Goal: Information Seeking & Learning: Learn about a topic

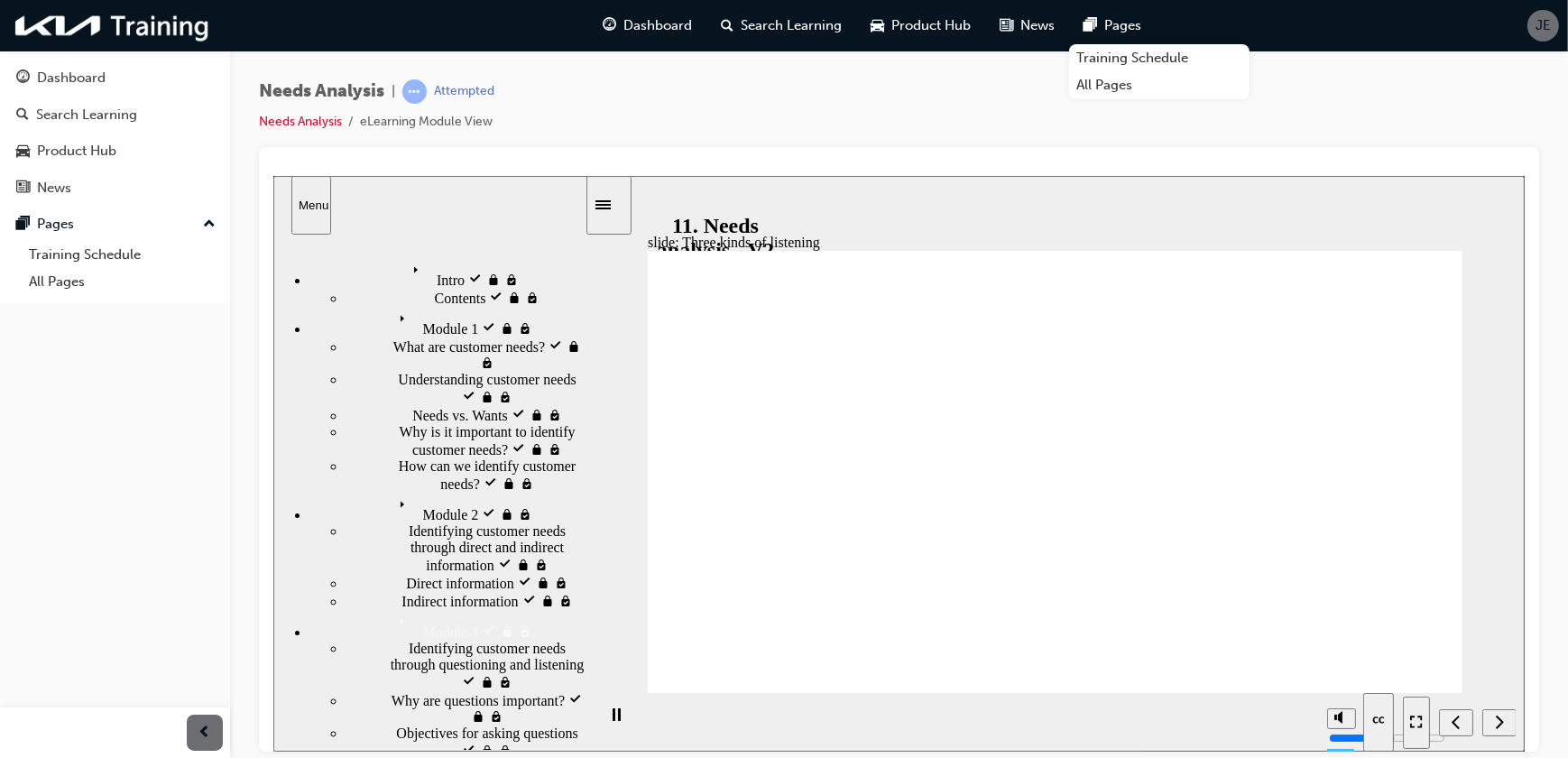
drag, startPoint x: 1334, startPoint y: 651, endPoint x: 1373, endPoint y: 672, distance: 44.3
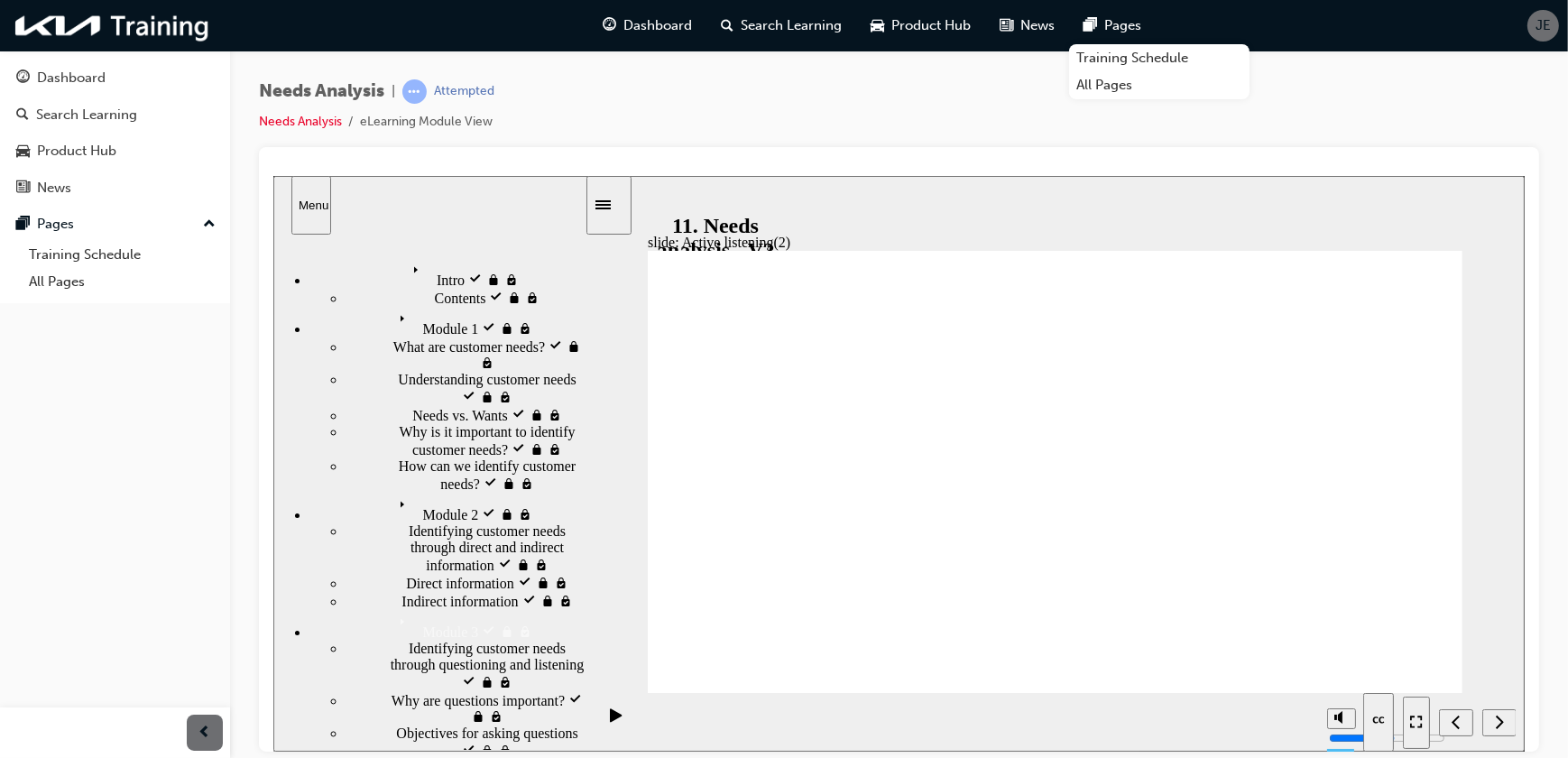
drag, startPoint x: 1422, startPoint y: 670, endPoint x: 1439, endPoint y: 687, distance: 24.0
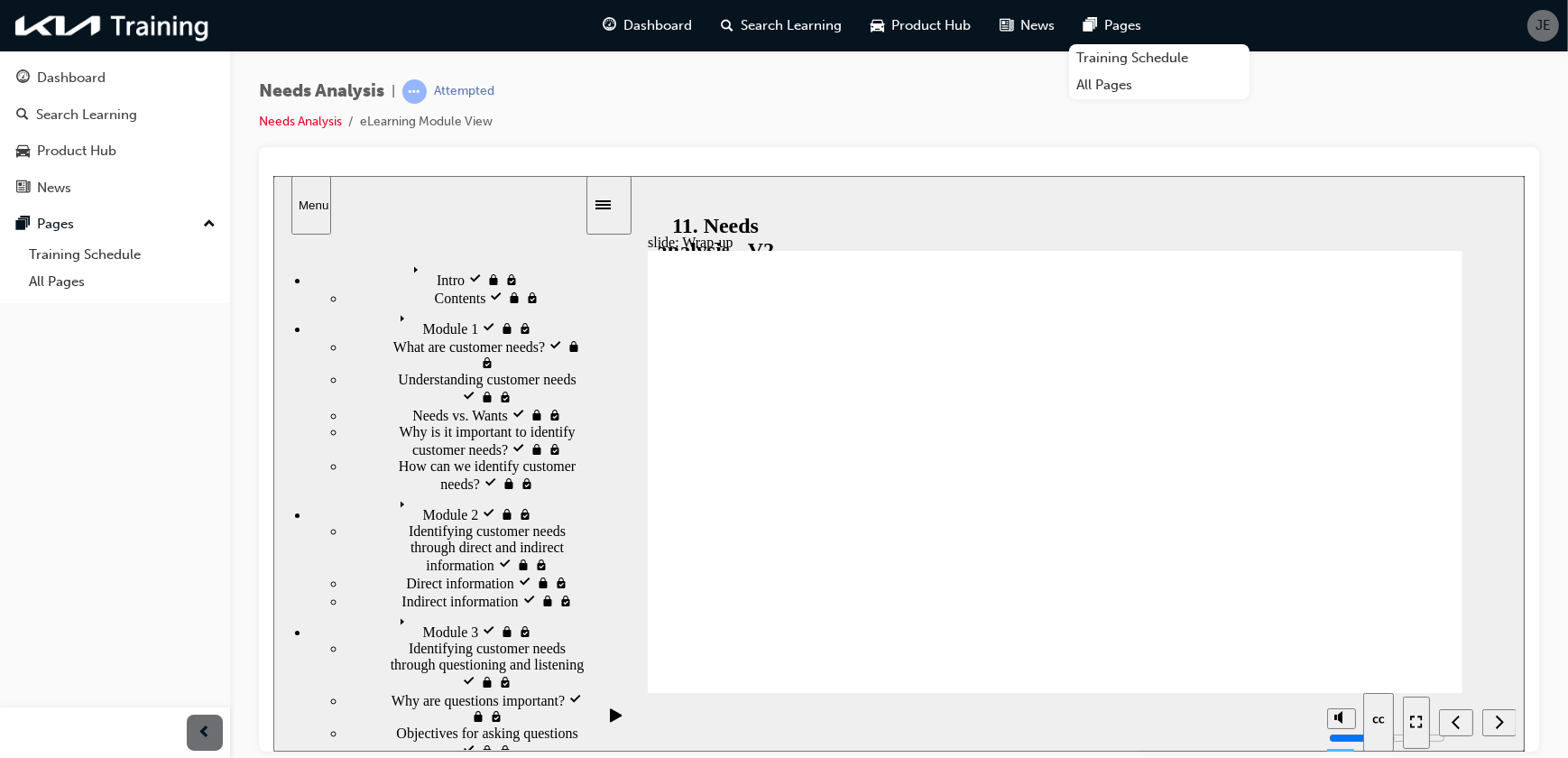
drag, startPoint x: 1301, startPoint y: 484, endPoint x: 1276, endPoint y: 545, distance: 65.9
drag, startPoint x: 1307, startPoint y: 540, endPoint x: 1036, endPoint y: 540, distance: 271.0
drag, startPoint x: 1070, startPoint y: 522, endPoint x: 957, endPoint y: 641, distance: 164.1
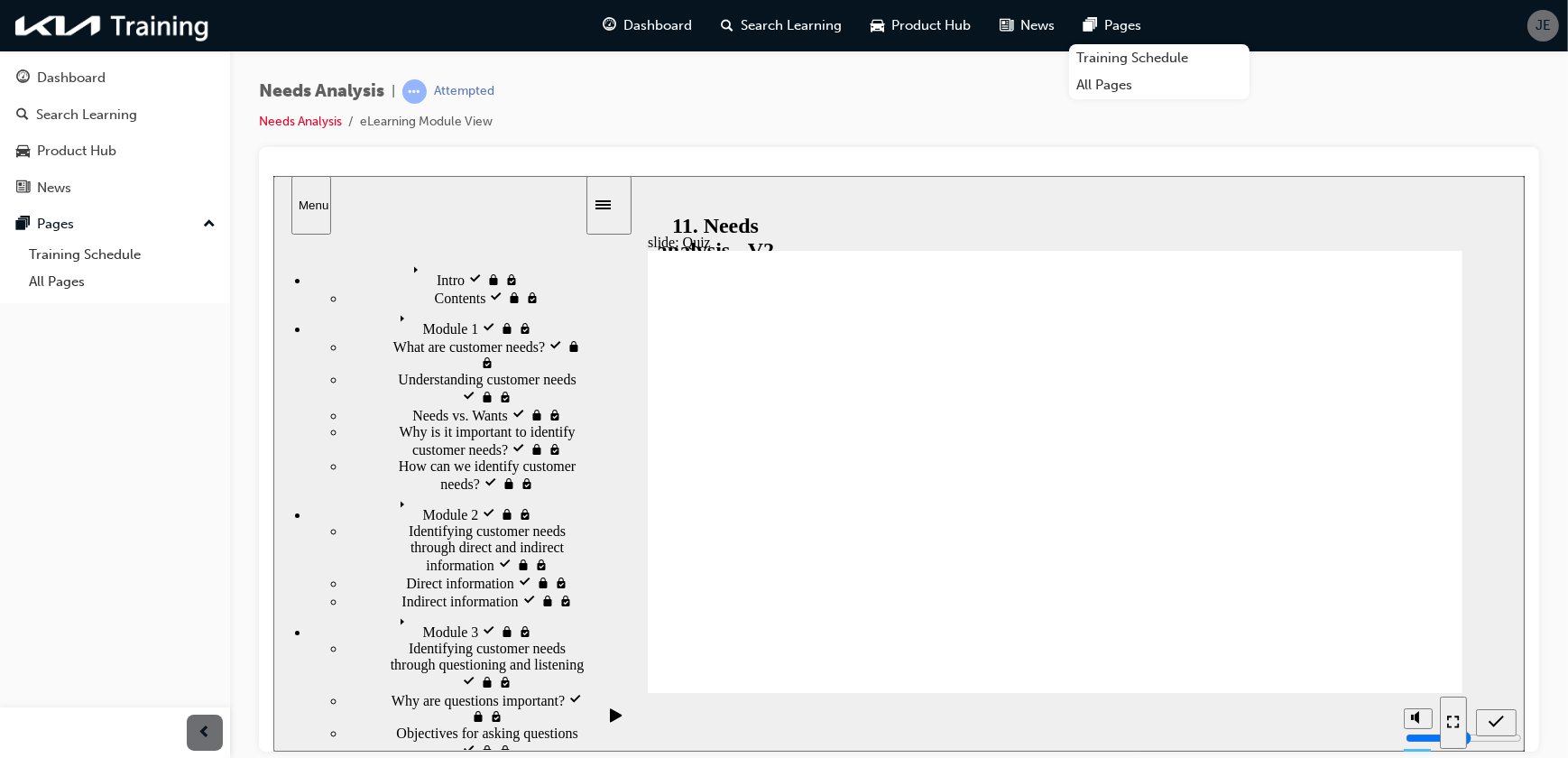
drag, startPoint x: 937, startPoint y: 574, endPoint x: 946, endPoint y: 555, distance: 21.0
drag, startPoint x: 946, startPoint y: 555, endPoint x: 920, endPoint y: 540, distance: 30.0
drag, startPoint x: 920, startPoint y: 540, endPoint x: 1098, endPoint y: 537, distance: 178.0
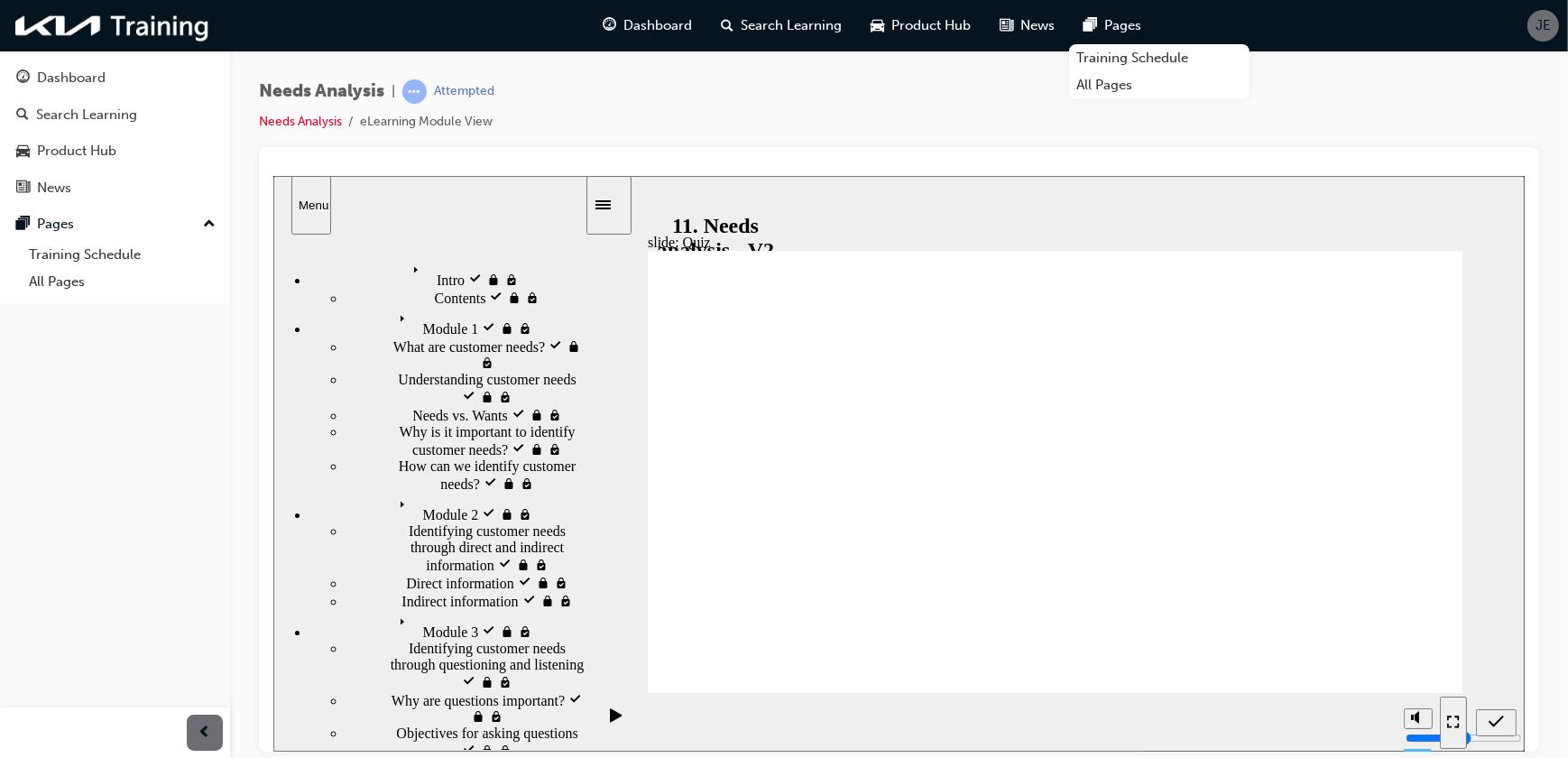
drag, startPoint x: 1223, startPoint y: 549, endPoint x: 821, endPoint y: 531, distance: 402.4
radio input "true"
drag, startPoint x: 1390, startPoint y: 655, endPoint x: 1082, endPoint y: 538, distance: 329.5
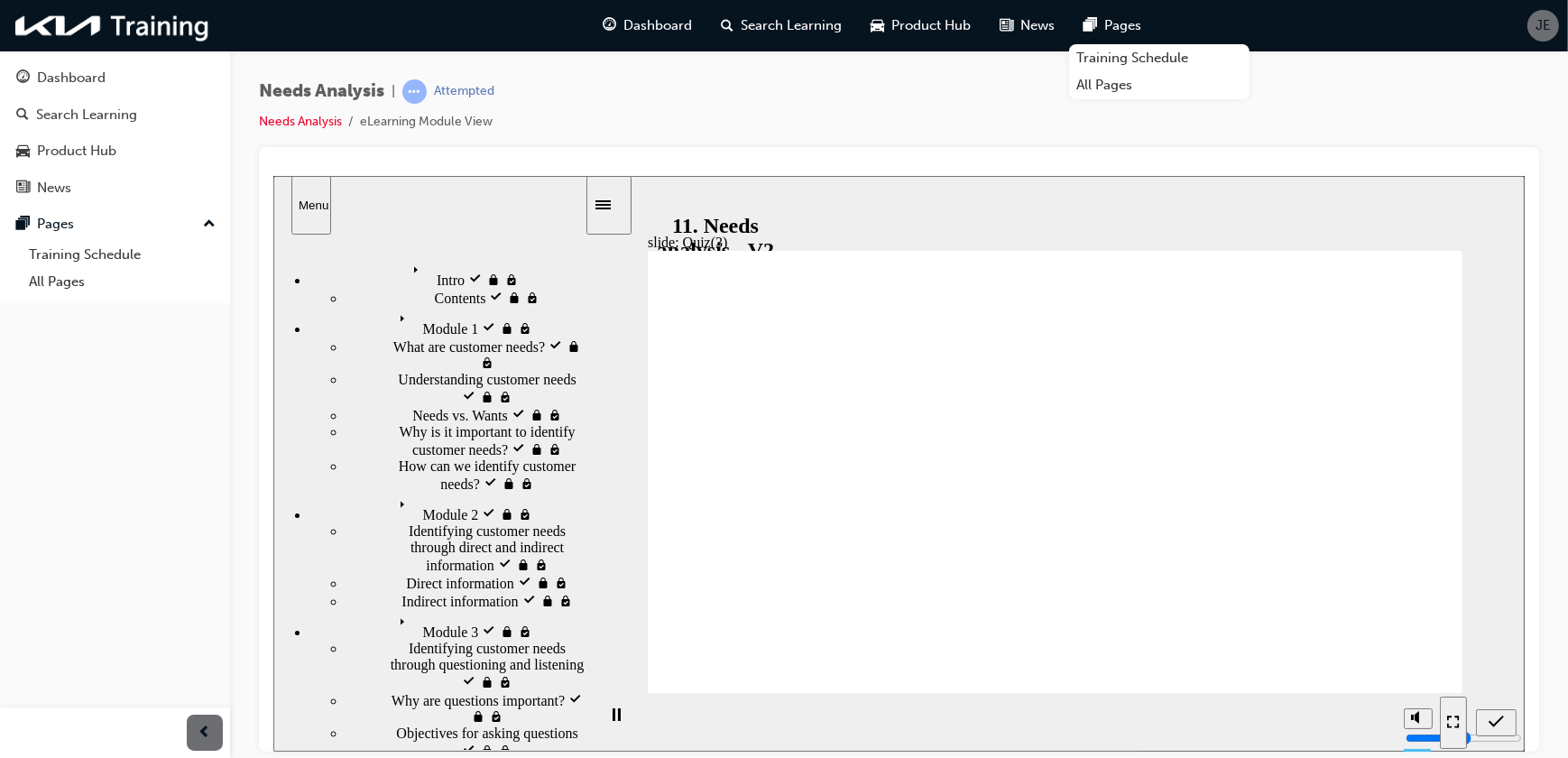
radio input "true"
radio input "false"
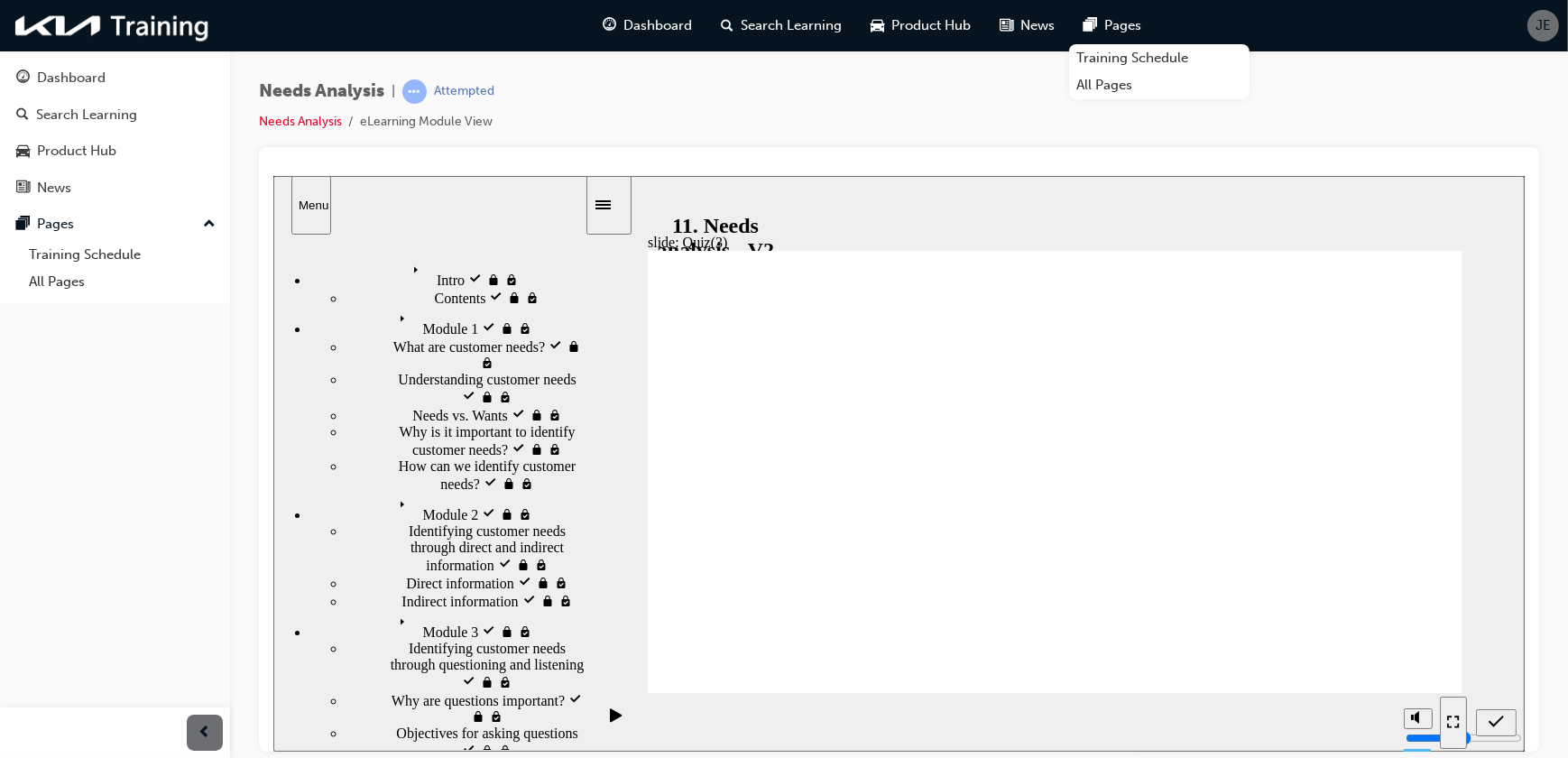
radio input "false"
radio input "true"
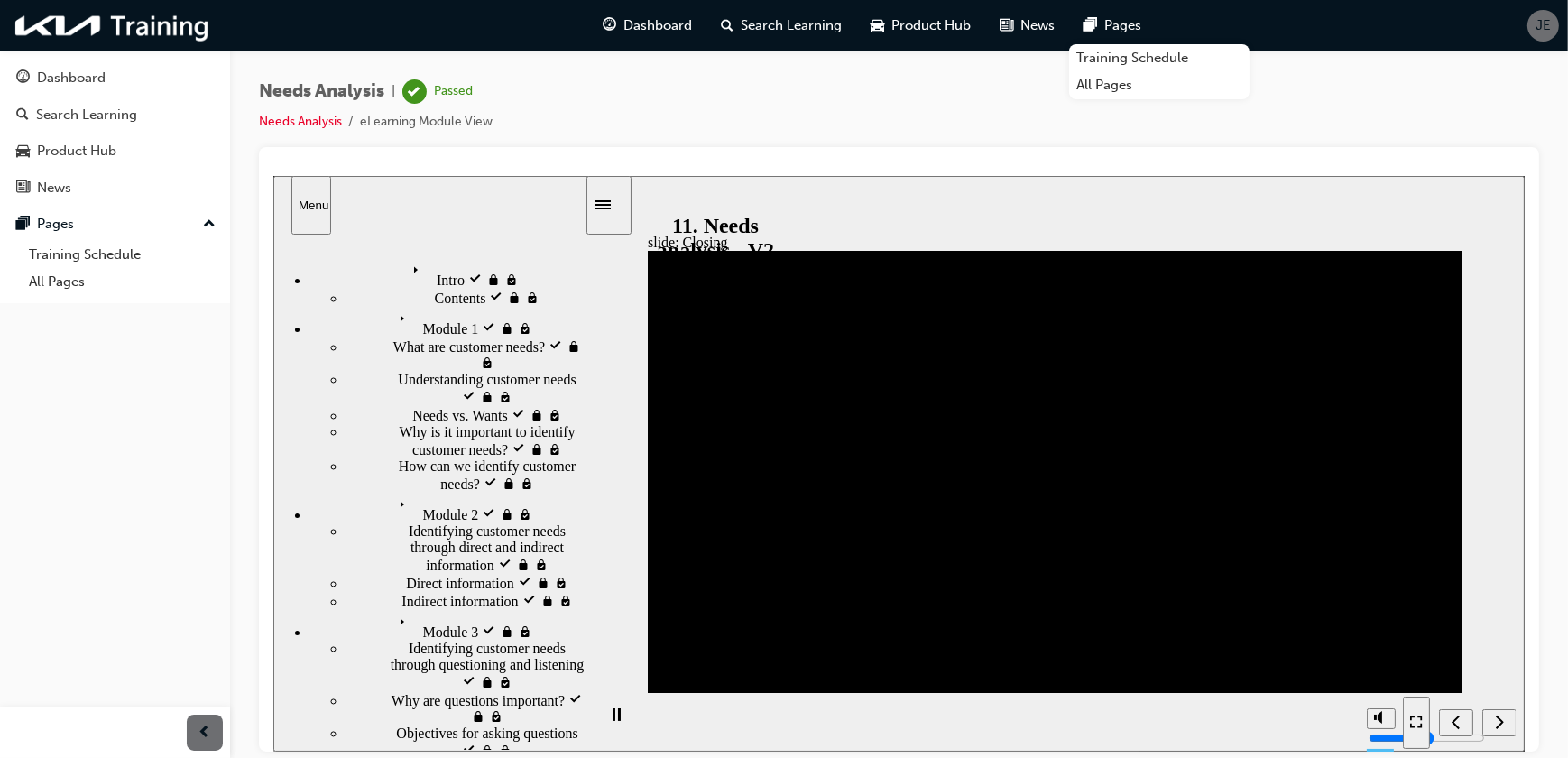
click at [161, 45] on div "Dashboard Search Learning Product Hub News Pages Training Schedule All Pages JE" at bounding box center [784, 26] width 1568 height 51
click at [167, 30] on img at bounding box center [112, 26] width 207 height 37
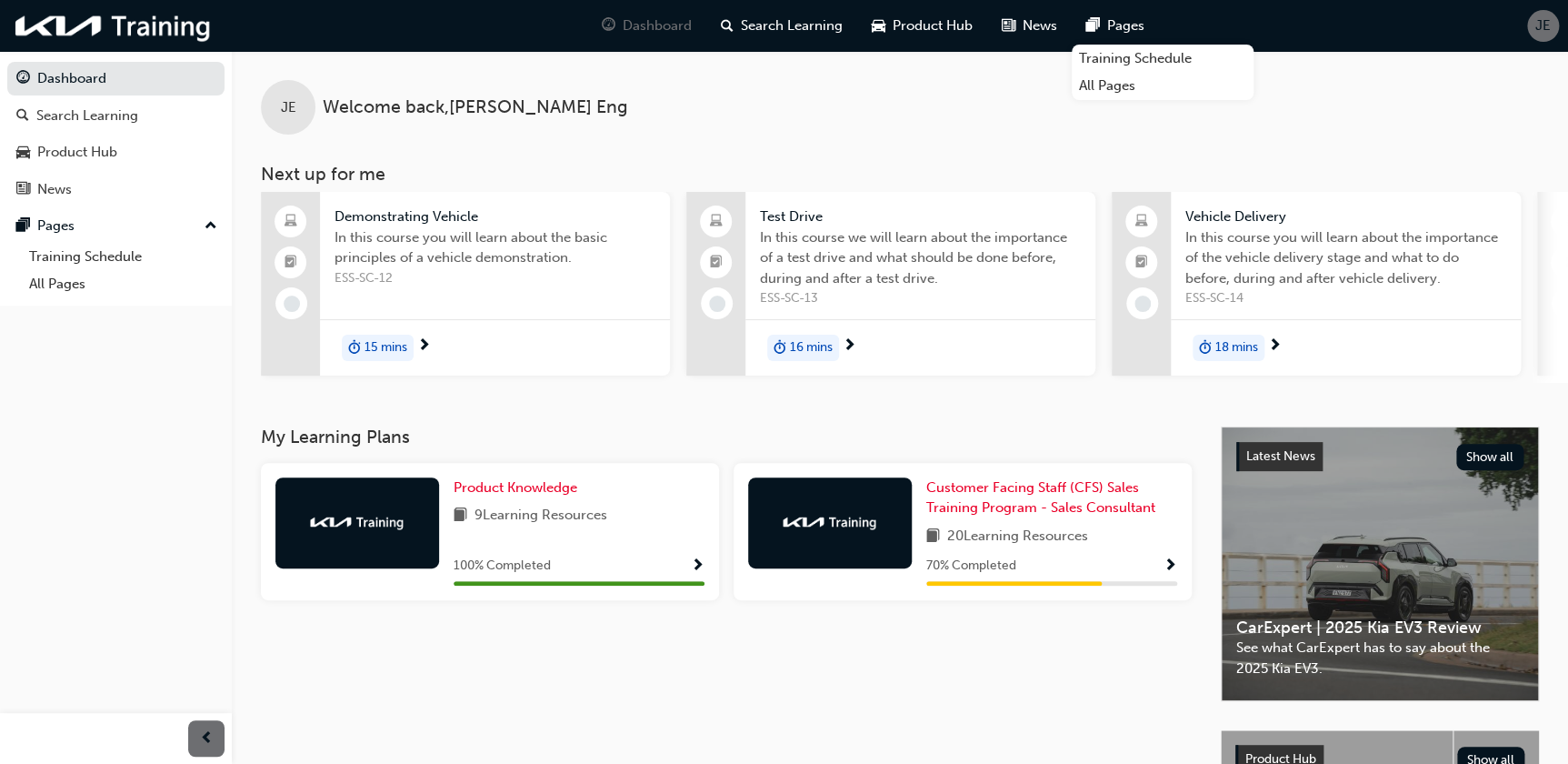
click at [405, 350] on span "15 mins" at bounding box center [386, 348] width 43 height 21
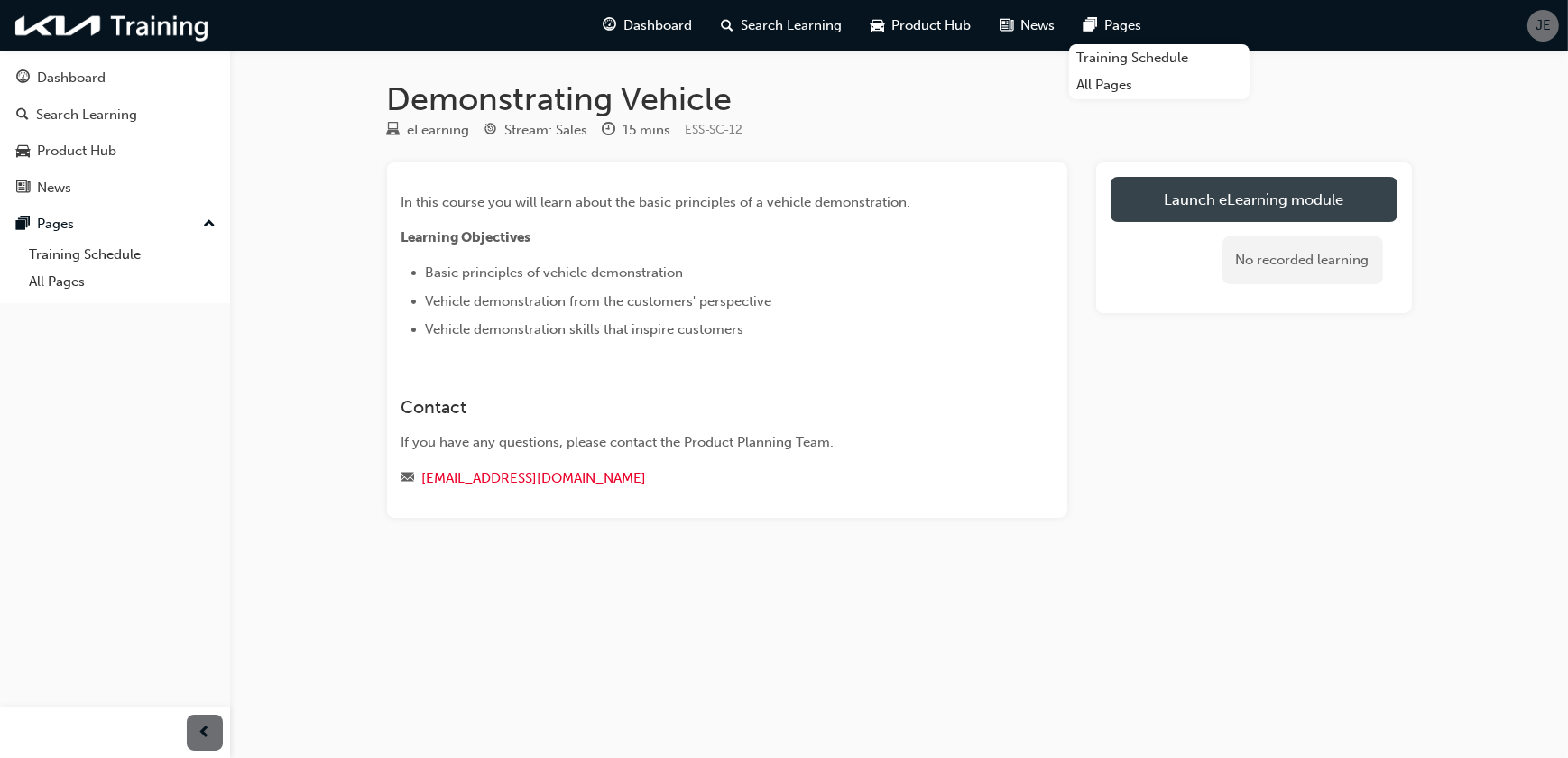
click at [1300, 196] on link "Launch eLearning module" at bounding box center [1254, 199] width 287 height 45
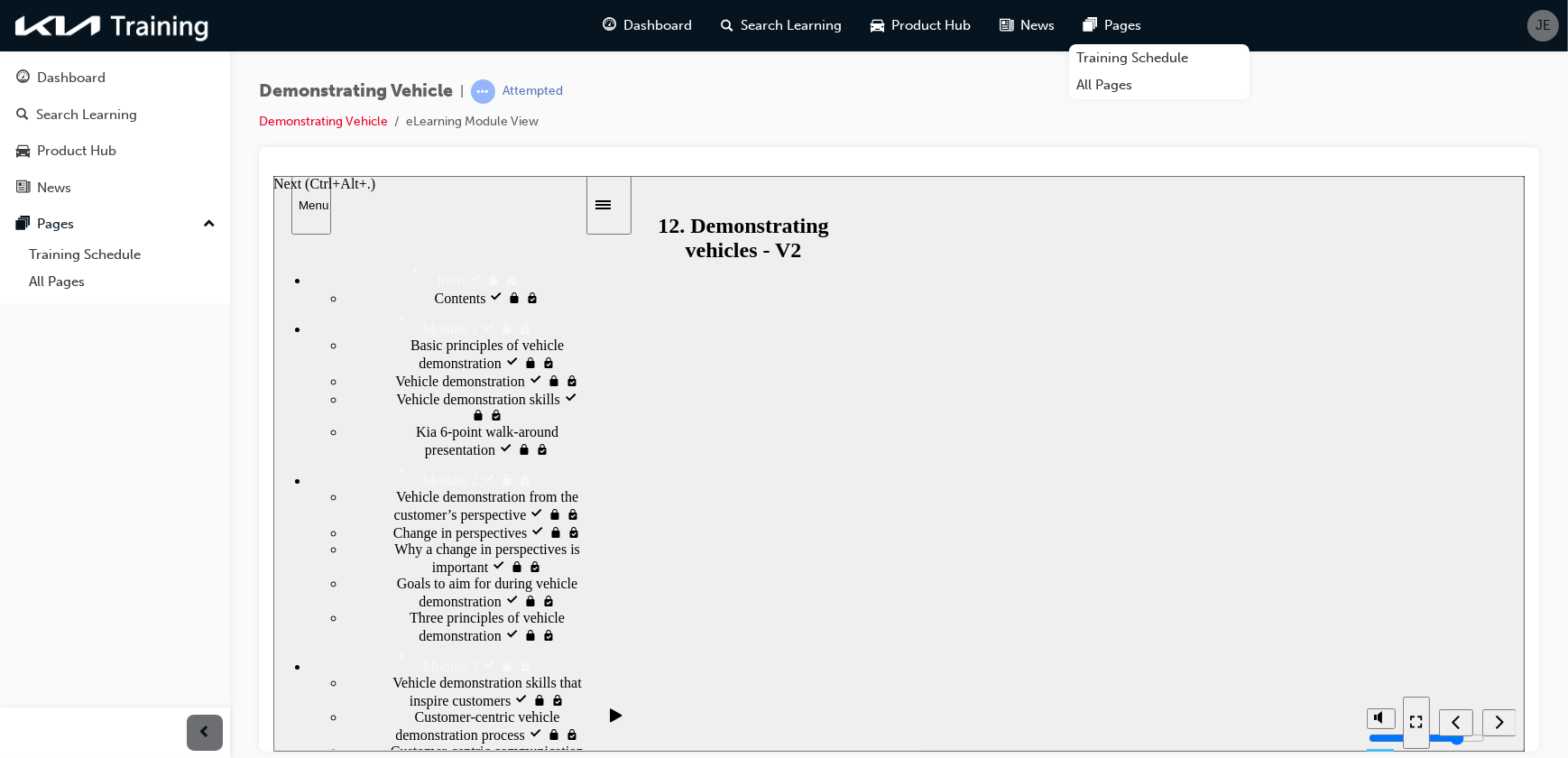
click at [1496, 722] on icon "Next (Ctrl+Alt+Period)" at bounding box center [1498, 720] width 9 height 16
click at [116, 32] on img at bounding box center [112, 26] width 207 height 37
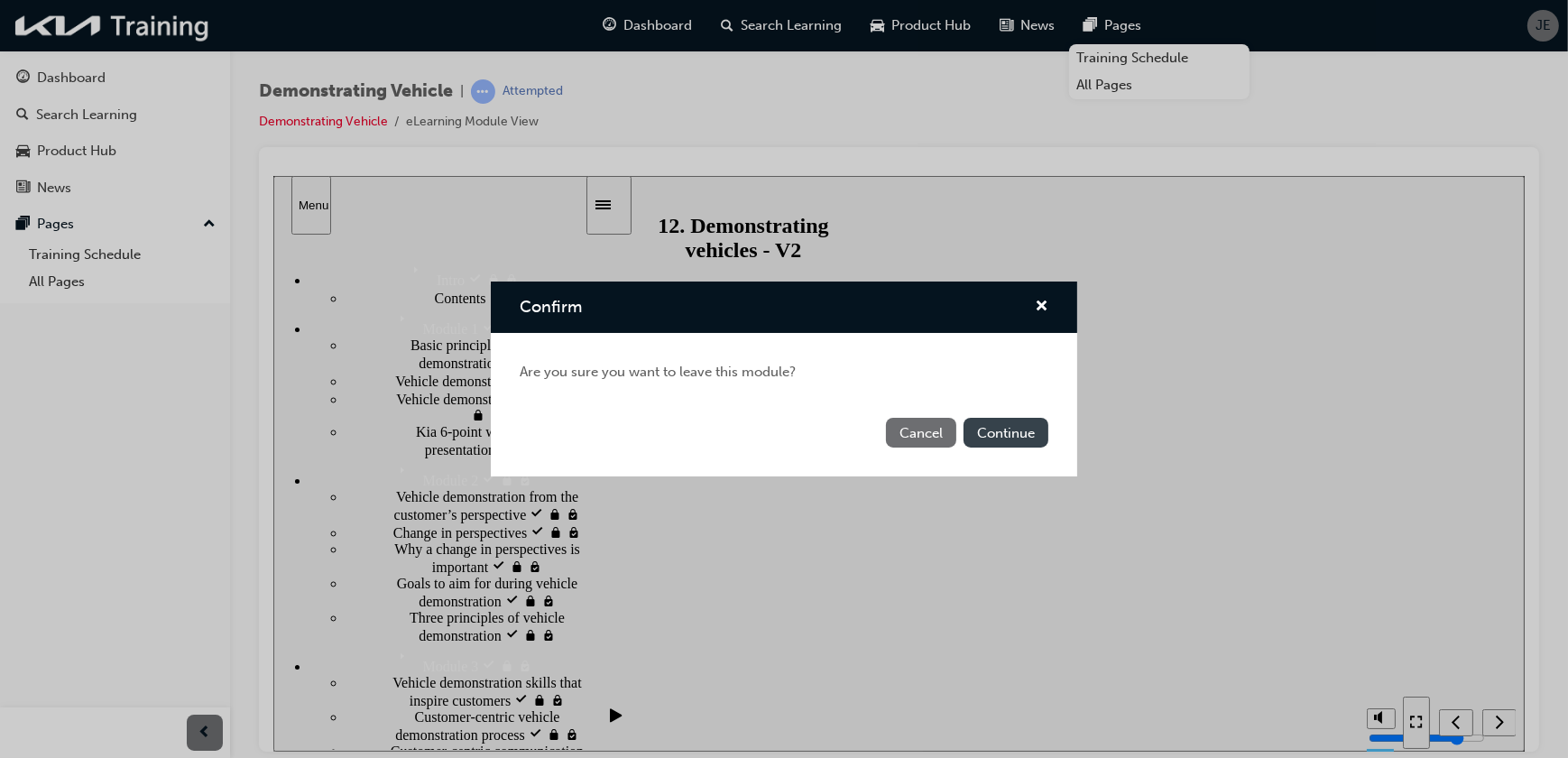
click at [999, 437] on button "Continue" at bounding box center [1005, 432] width 85 height 29
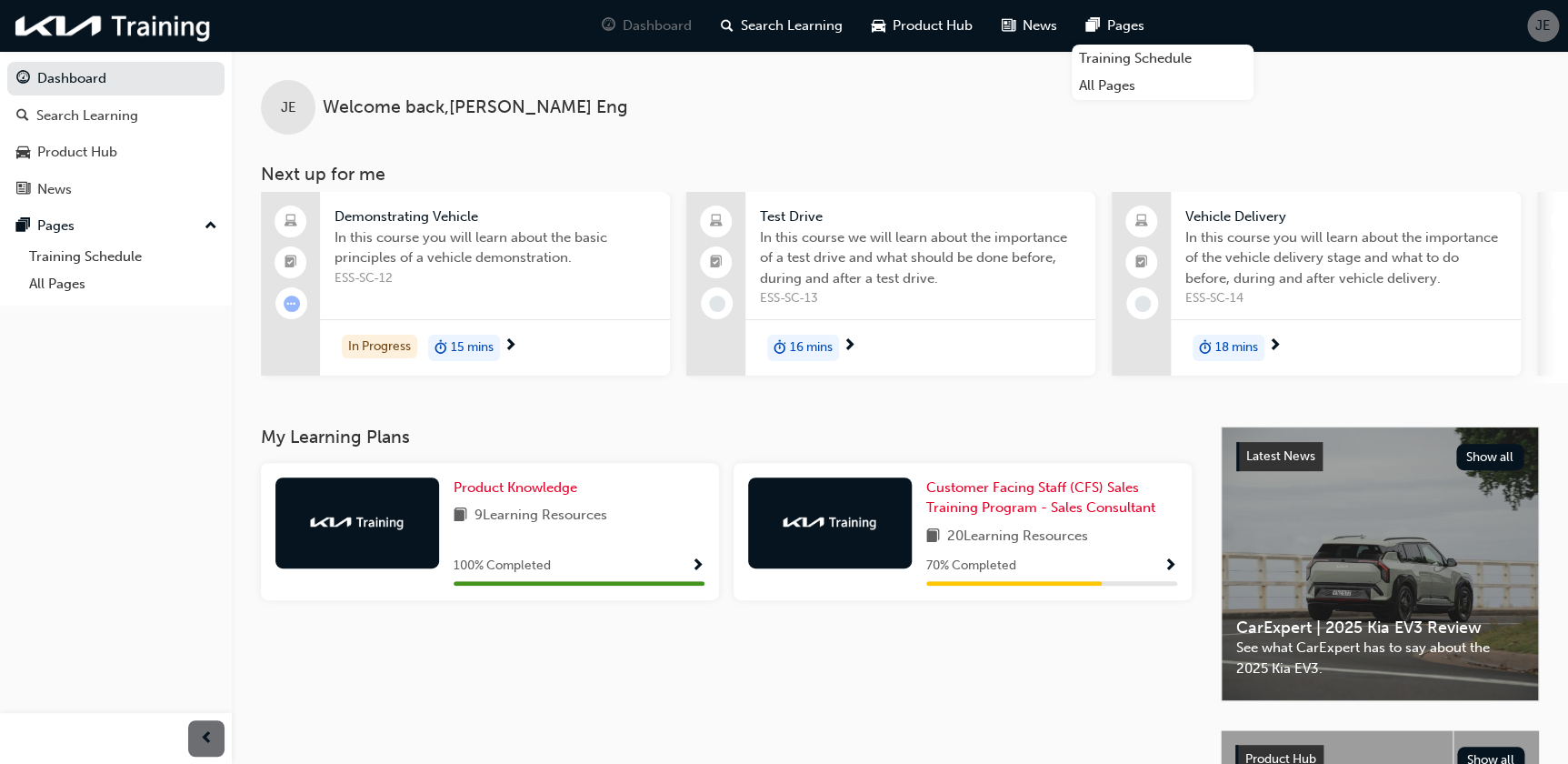
click at [458, 346] on span "15 mins" at bounding box center [472, 348] width 43 height 21
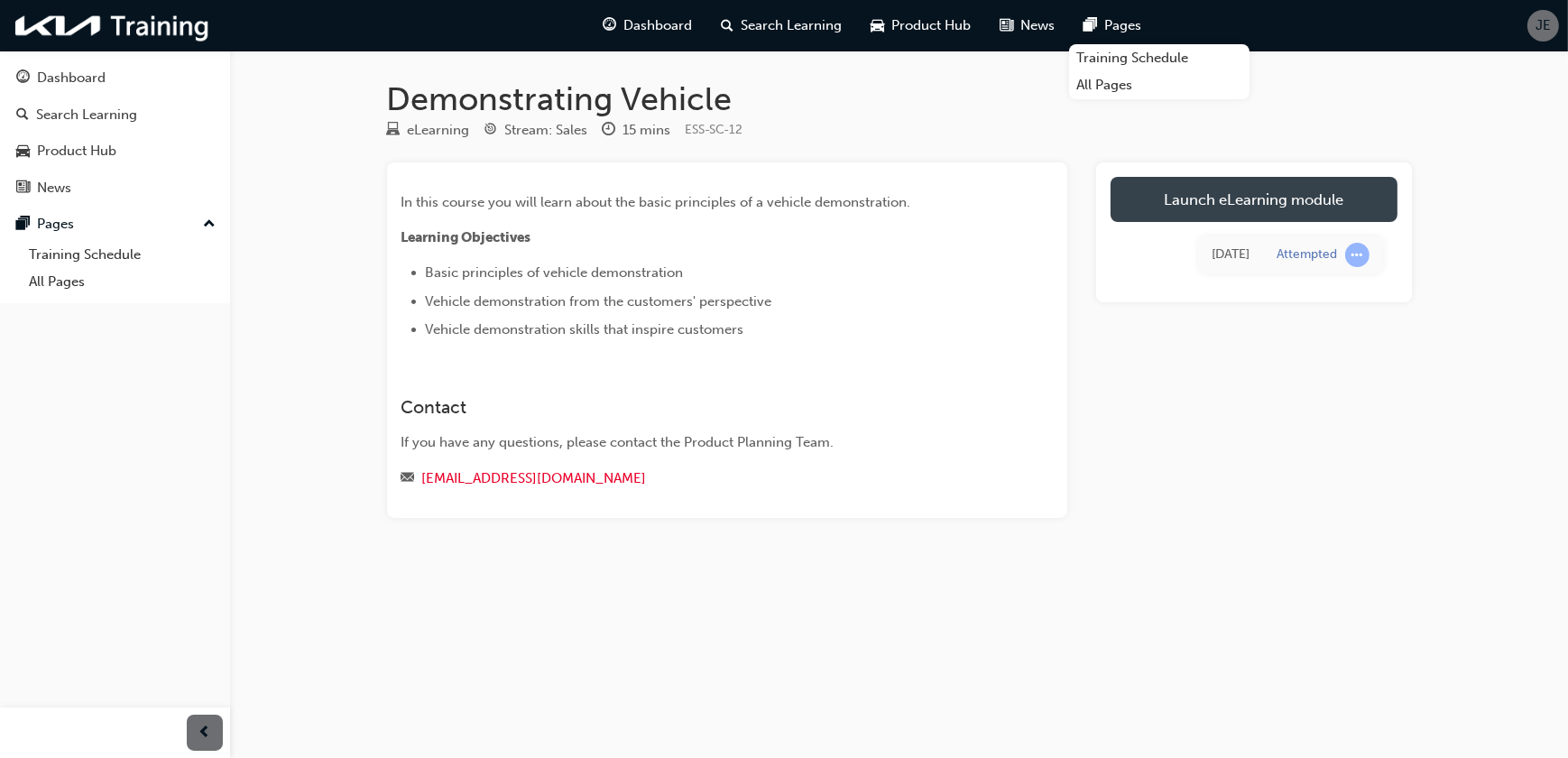
click at [1289, 195] on link "Launch eLearning module" at bounding box center [1254, 199] width 287 height 45
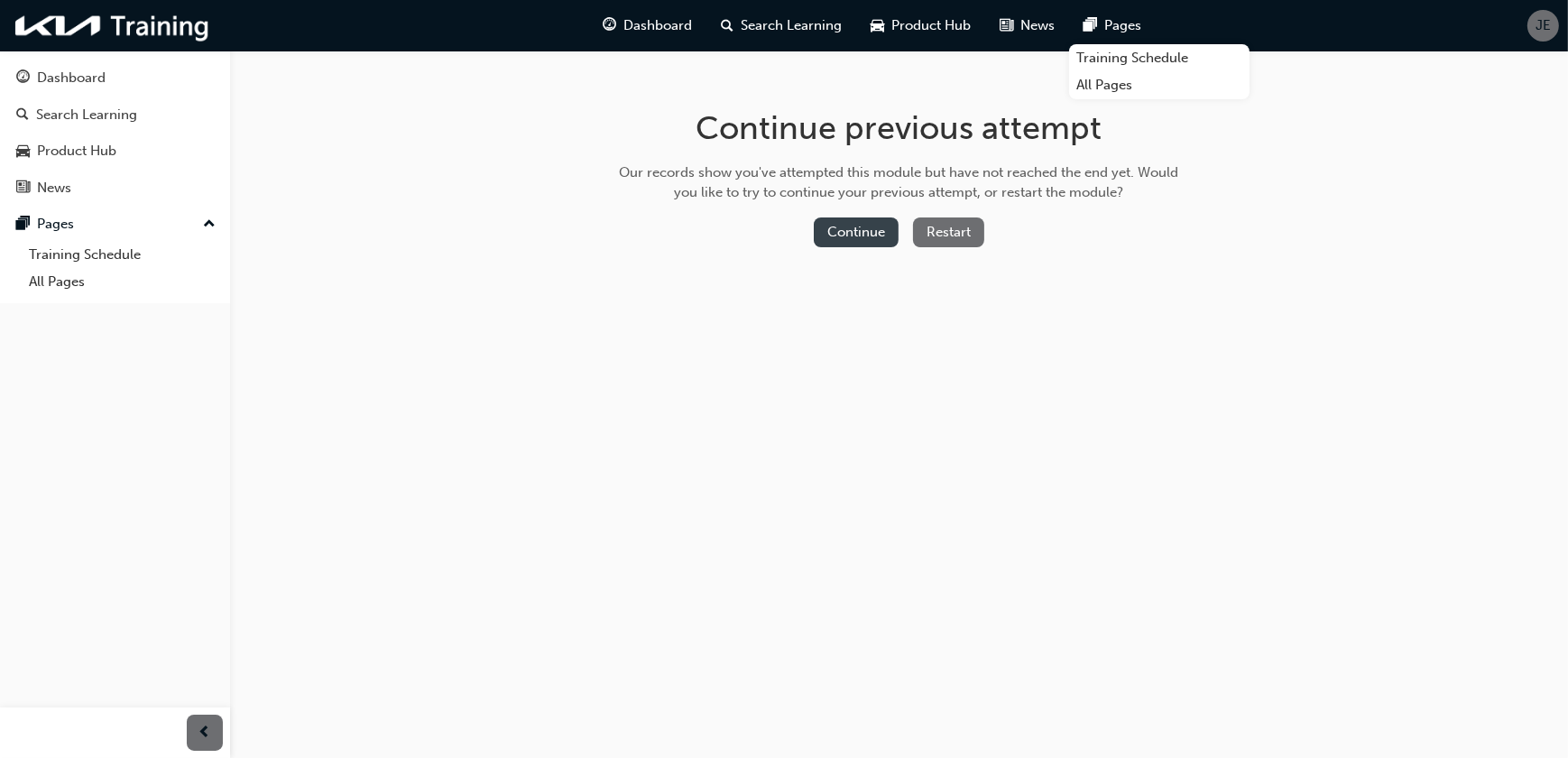
click at [881, 228] on button "Continue" at bounding box center [855, 232] width 85 height 29
click at [862, 231] on button "Continue" at bounding box center [855, 232] width 85 height 29
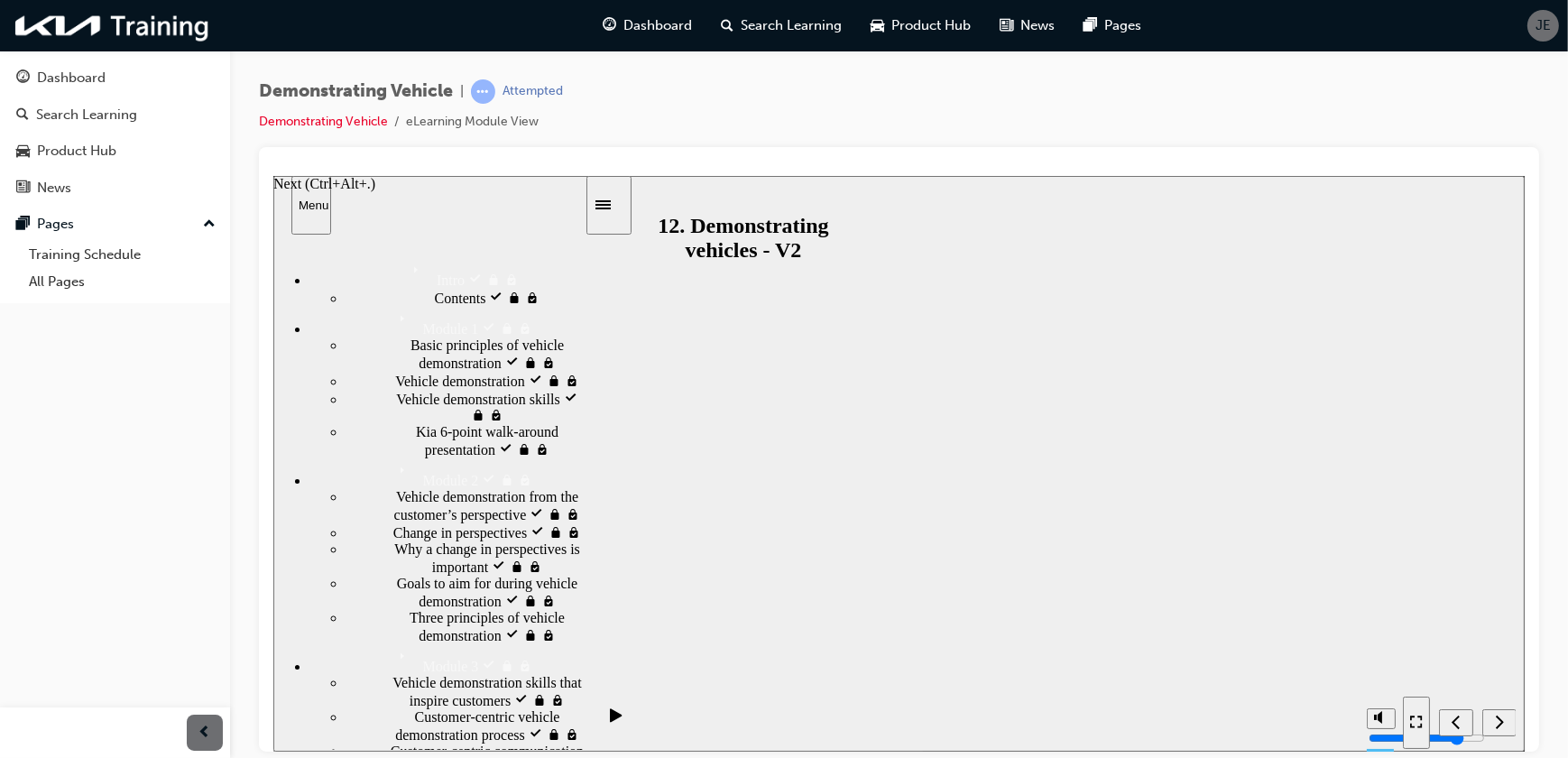
click at [1491, 729] on div "Next (Ctrl+Alt+Period)" at bounding box center [1499, 722] width 20 height 19
